Goal: Information Seeking & Learning: Understand process/instructions

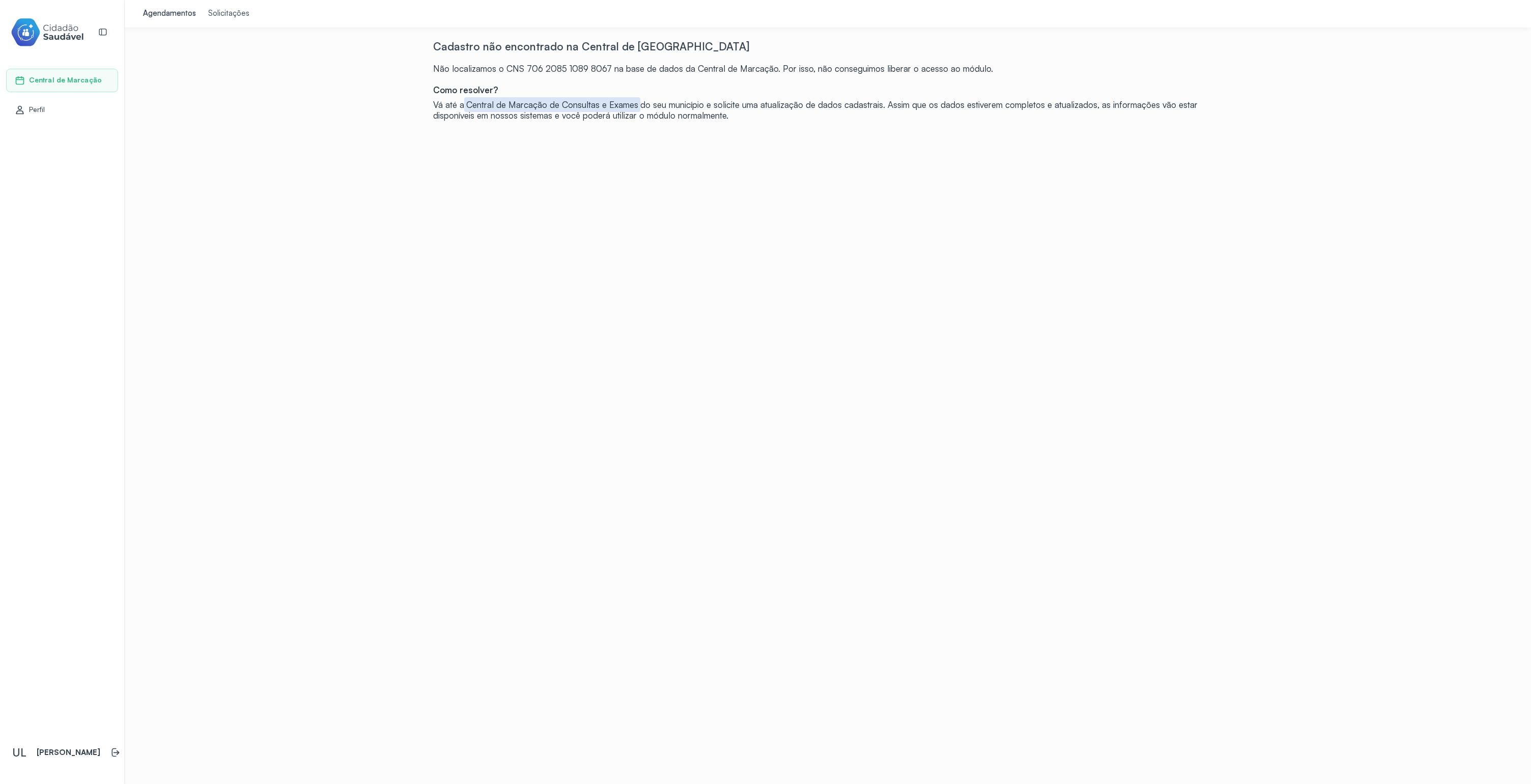
click at [217, 16] on div "Solicitações" at bounding box center [228, 14] width 41 height 10
click at [172, 15] on div "Agendamentos" at bounding box center [169, 14] width 53 height 10
click at [75, 117] on div "Perfil" at bounding box center [62, 109] width 112 height 24
click at [67, 89] on div "Central de Marcação" at bounding box center [62, 80] width 112 height 24
click at [71, 108] on link "Perfil" at bounding box center [62, 110] width 95 height 10
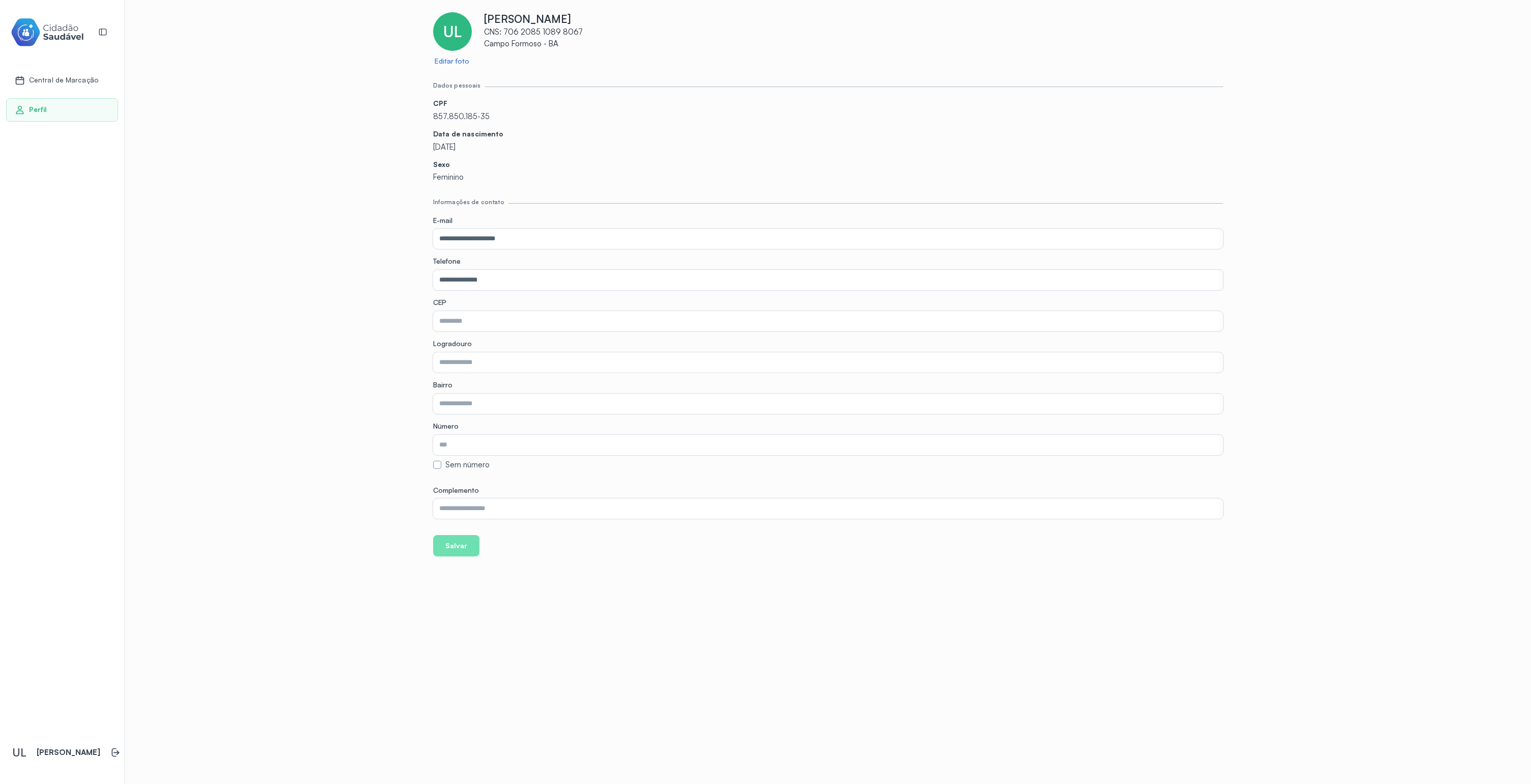
click at [53, 78] on span "Central de Marcação" at bounding box center [63, 80] width 69 height 9
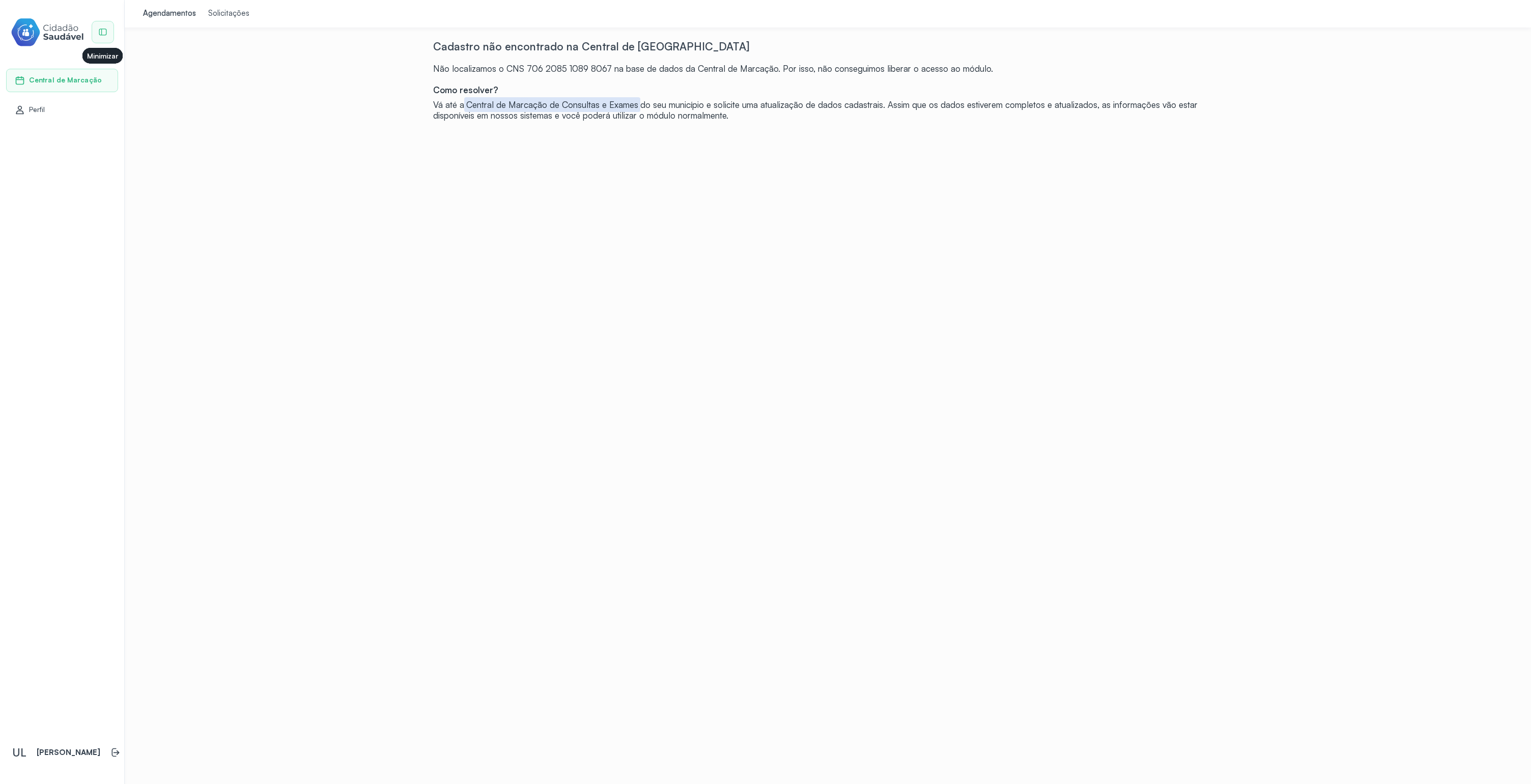
click at [102, 32] on icon at bounding box center [102, 32] width 9 height 9
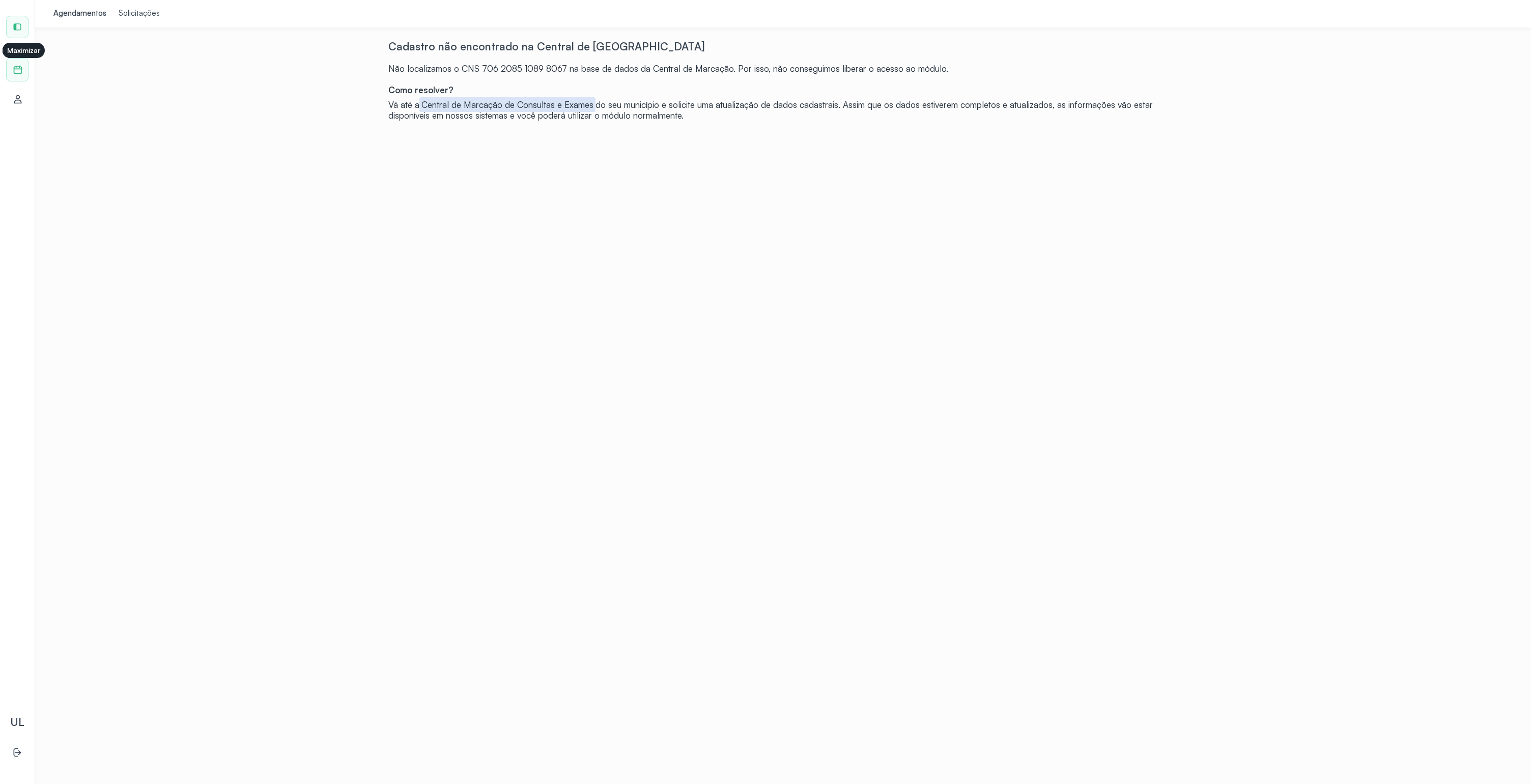
click at [20, 26] on icon at bounding box center [18, 27] width 8 height 7
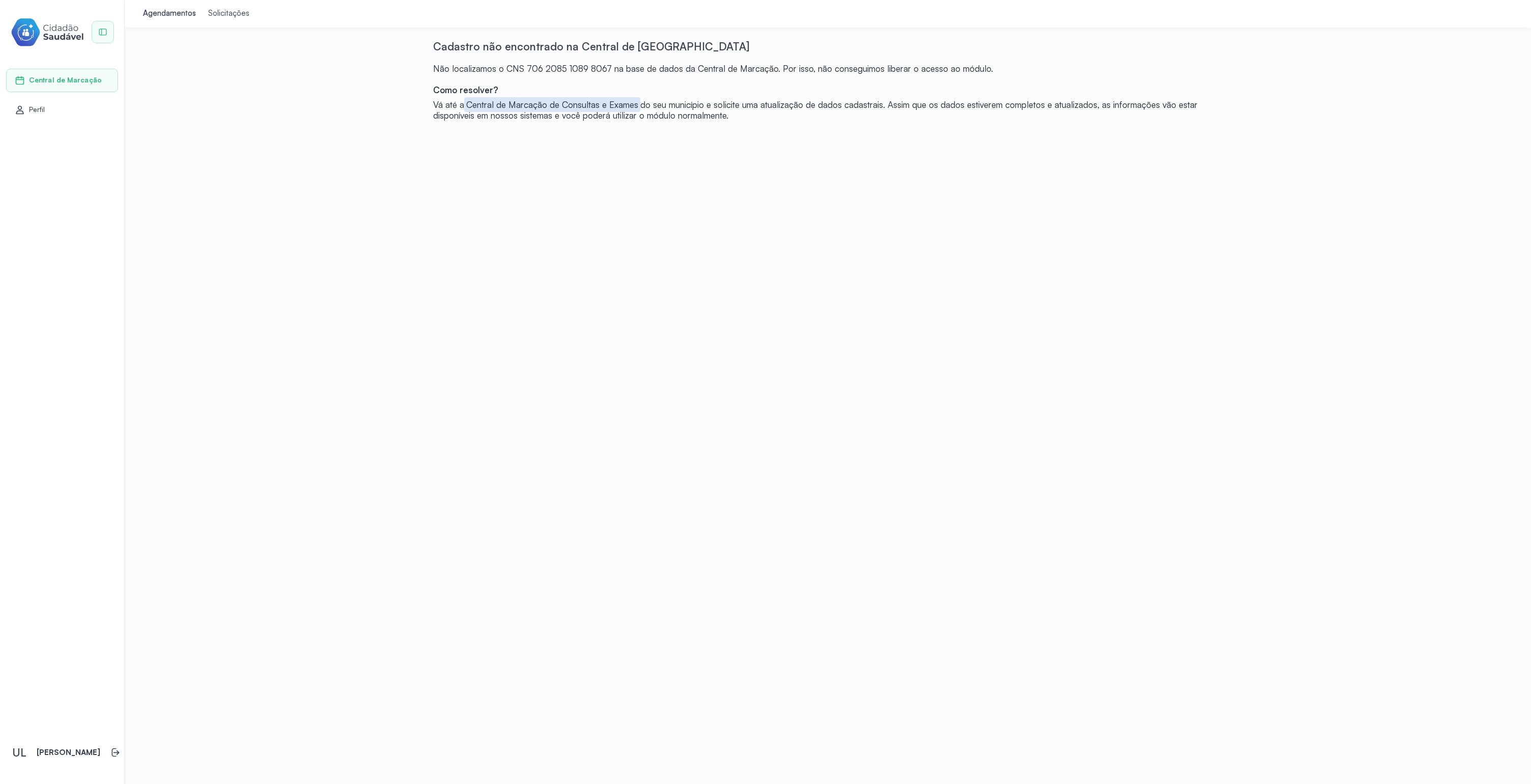
click at [233, 13] on div "Solicitações" at bounding box center [228, 14] width 41 height 10
click at [165, 9] on div "Agendamentos" at bounding box center [169, 14] width 53 height 10
click at [230, 9] on div "Solicitações" at bounding box center [228, 14] width 41 height 10
click at [618, 81] on div "Cadastro não encontrado na Central de Marcação Não localizamos o CNS 706 2085 1…" at bounding box center [828, 80] width 790 height 80
click at [523, 72] on div "Não localizamos o CNS 706 2085 1089 8067 na base de dados da Central de Marcaçã…" at bounding box center [828, 68] width 790 height 10
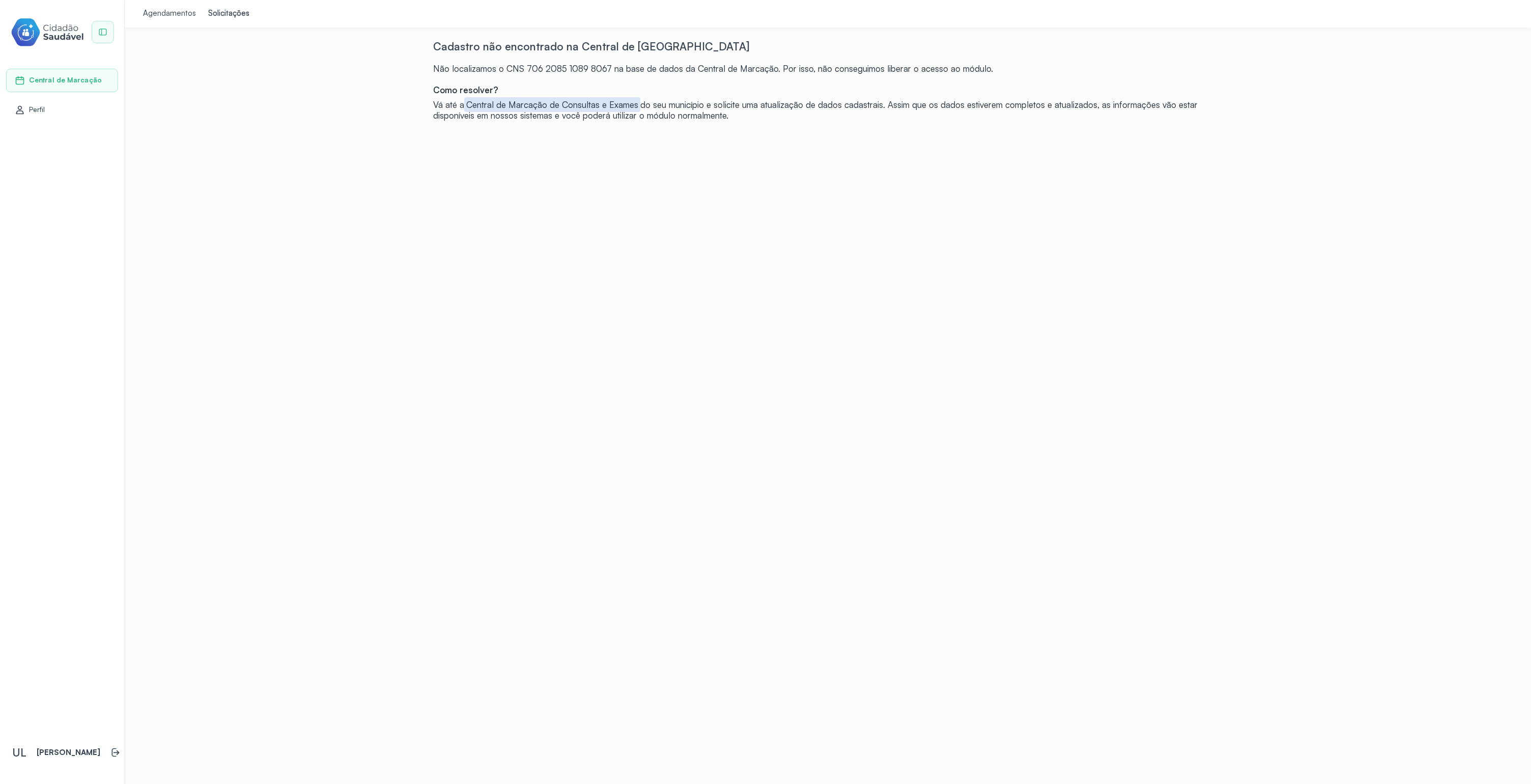
click at [562, 69] on div "Não localizamos o CNS 706 2085 1089 8067 na base de dados da Central de Marcaçã…" at bounding box center [828, 68] width 790 height 10
drag, startPoint x: 593, startPoint y: 70, endPoint x: 643, endPoint y: 73, distance: 50.1
click at [643, 73] on div "Não localizamos o CNS 706 2085 1089 8067 na base de dados da Central de Marcaçã…" at bounding box center [828, 68] width 790 height 10
click at [688, 79] on div "Cadastro não encontrado na Central de Marcação Não localizamos o CNS 706 2085 1…" at bounding box center [828, 80] width 790 height 80
drag, startPoint x: 722, startPoint y: 113, endPoint x: 757, endPoint y: 118, distance: 35.4
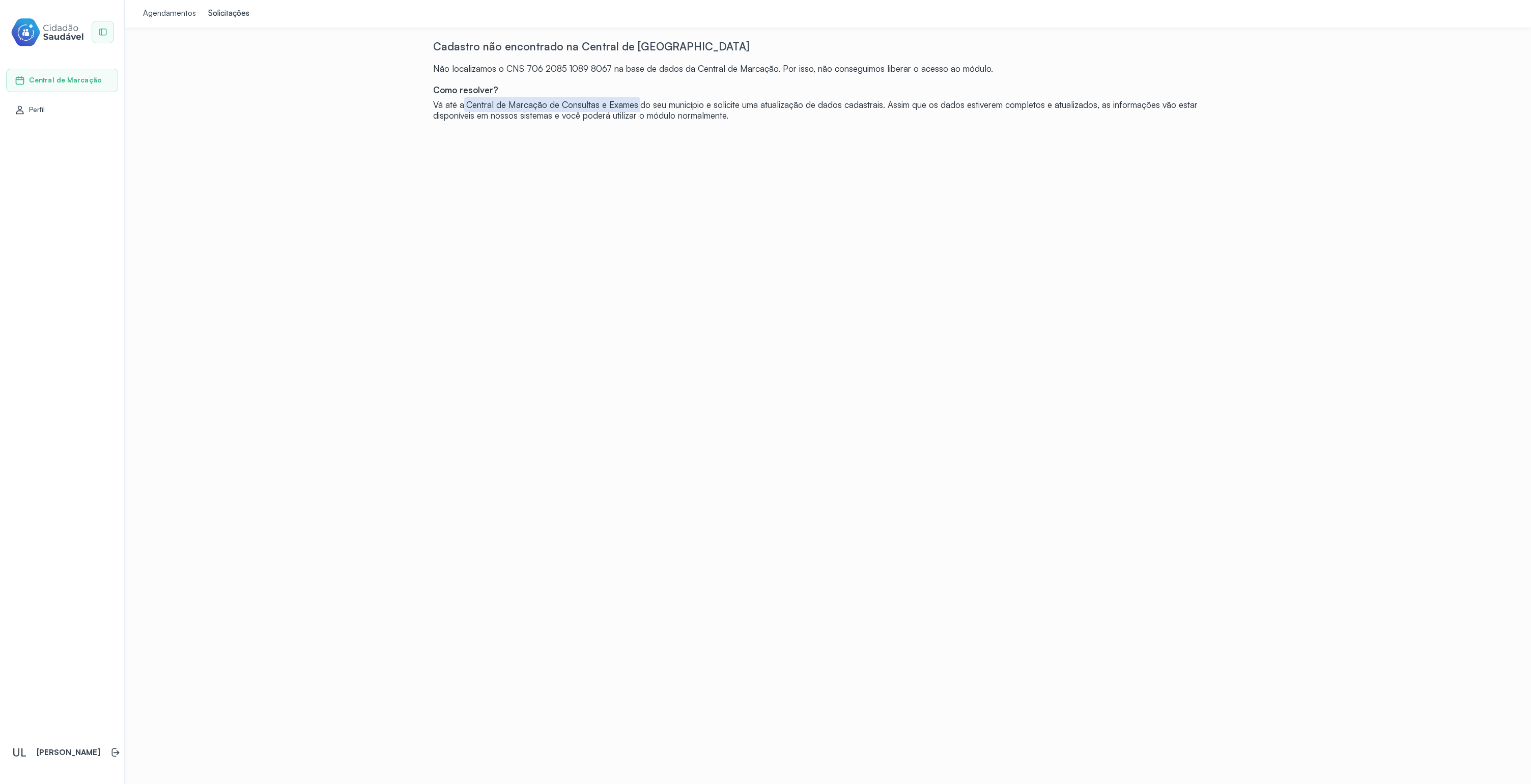
click at [752, 117] on div "Vá até a Central de Marcação de Consultas e Exames do seu município e solicite …" at bounding box center [828, 109] width 790 height 22
click at [775, 116] on div "Vá até a Central de Marcação de Consultas e Exames do seu município e solicite …" at bounding box center [828, 109] width 790 height 22
